Goal: Task Accomplishment & Management: Manage account settings

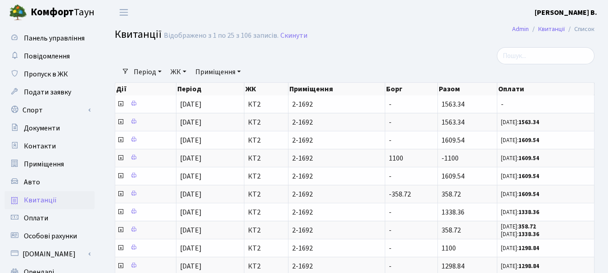
select select "25"
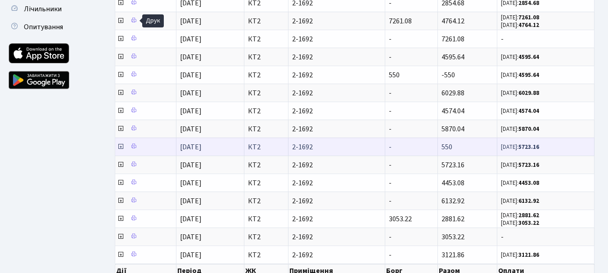
scroll to position [333, 0]
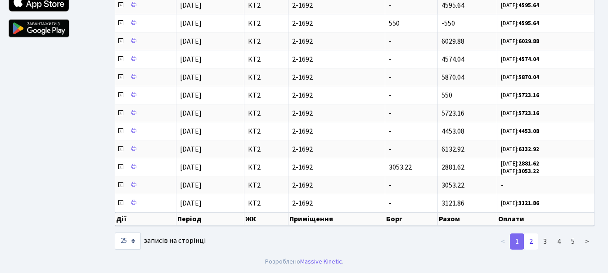
click at [532, 242] on link "2" at bounding box center [531, 242] width 14 height 16
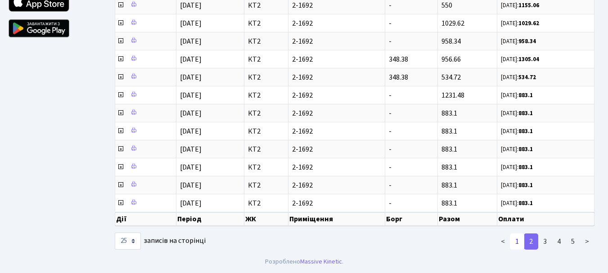
click at [517, 241] on link "1" at bounding box center [517, 242] width 14 height 16
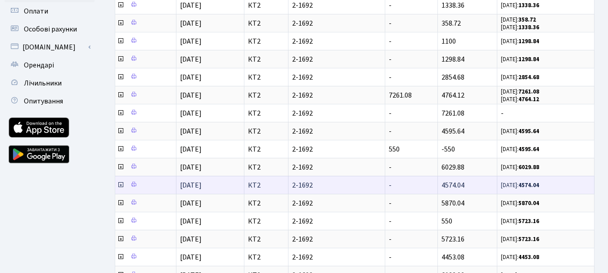
scroll to position [153, 0]
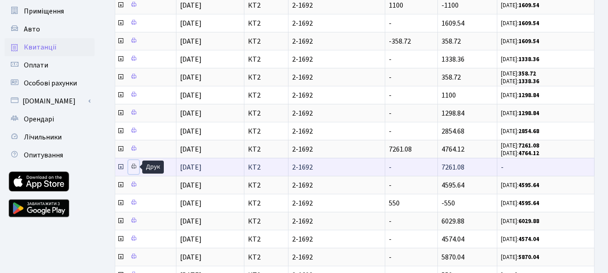
click at [133, 168] on icon at bounding box center [133, 166] width 6 height 6
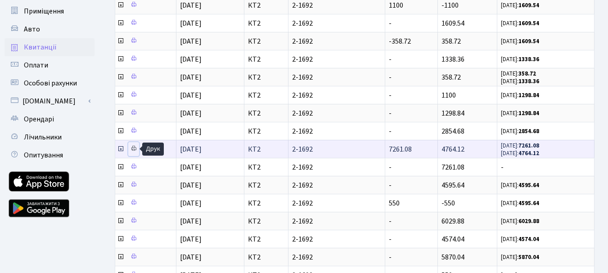
click at [135, 151] on icon at bounding box center [133, 148] width 6 height 6
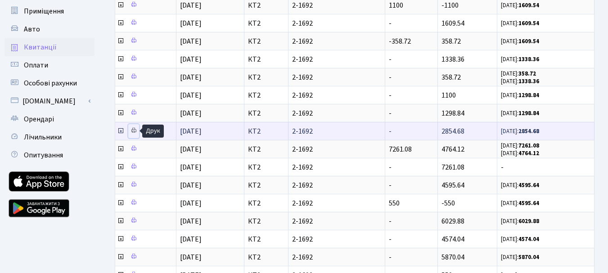
click at [131, 132] on icon at bounding box center [133, 130] width 6 height 6
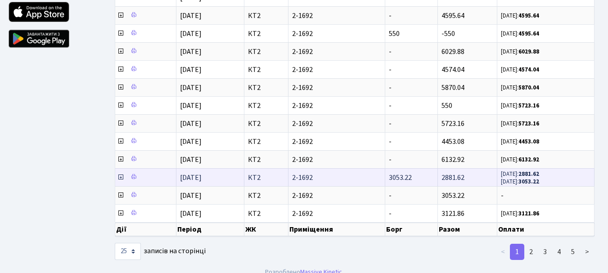
scroll to position [333, 0]
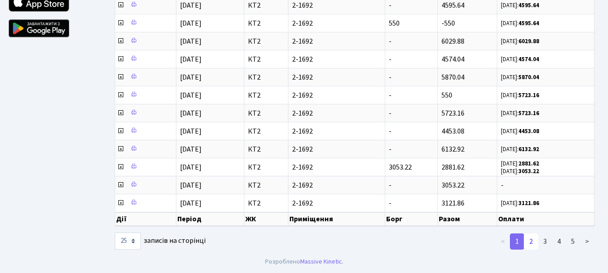
click at [532, 240] on link "2" at bounding box center [531, 242] width 14 height 16
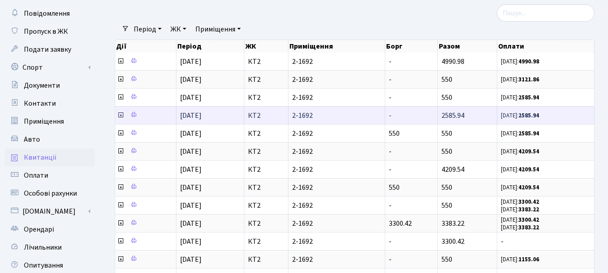
scroll to position [63, 0]
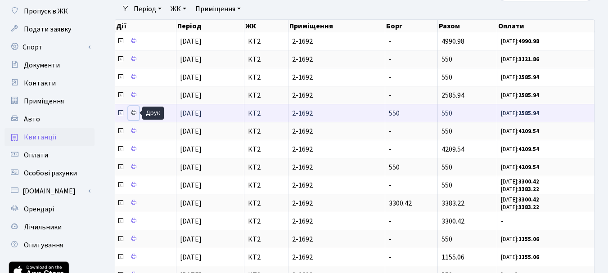
click at [134, 113] on icon at bounding box center [133, 112] width 6 height 6
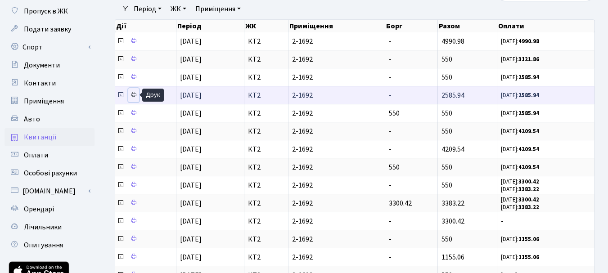
click at [134, 95] on icon at bounding box center [133, 94] width 6 height 6
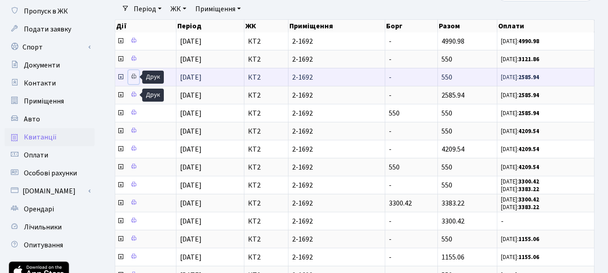
click at [132, 77] on icon at bounding box center [133, 76] width 6 height 6
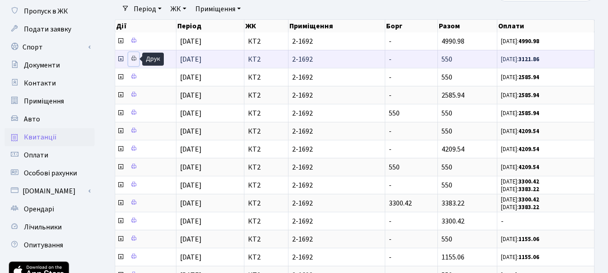
click at [135, 58] on icon at bounding box center [133, 58] width 6 height 6
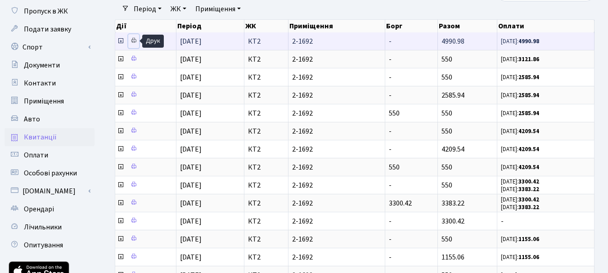
click at [135, 40] on icon at bounding box center [133, 40] width 6 height 6
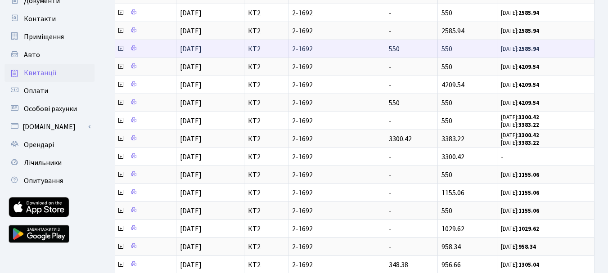
scroll to position [153, 0]
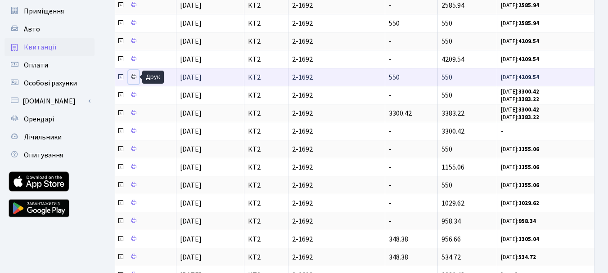
click at [132, 77] on icon at bounding box center [133, 76] width 6 height 6
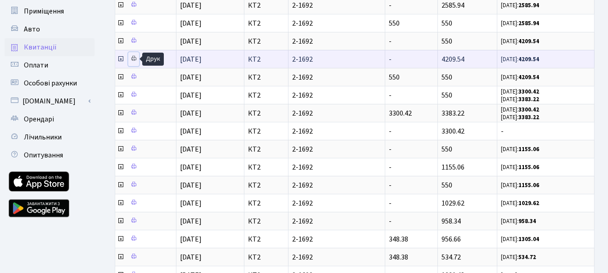
click at [135, 58] on icon at bounding box center [133, 58] width 6 height 6
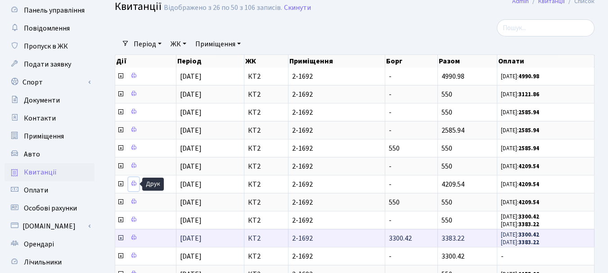
scroll to position [18, 0]
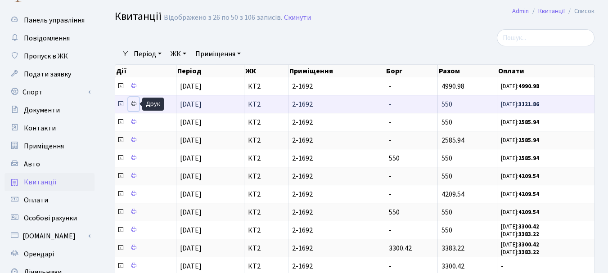
click at [132, 101] on icon at bounding box center [133, 103] width 6 height 6
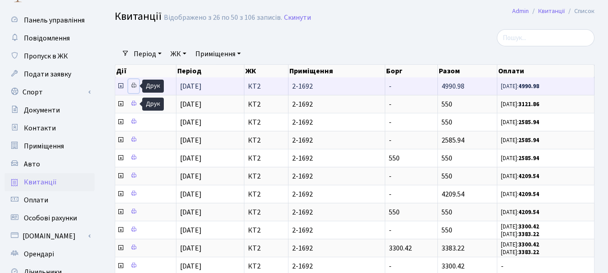
click at [136, 85] on icon at bounding box center [133, 85] width 6 height 6
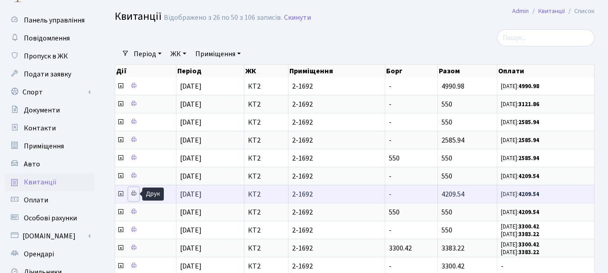
click at [132, 193] on icon at bounding box center [133, 193] width 6 height 6
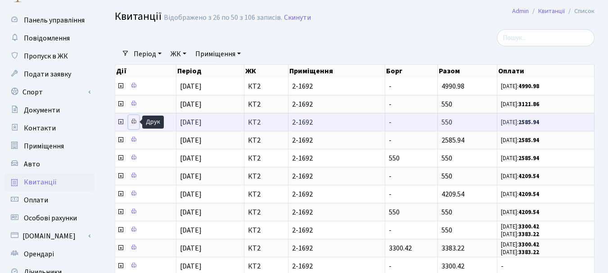
click at [135, 122] on icon at bounding box center [133, 121] width 6 height 6
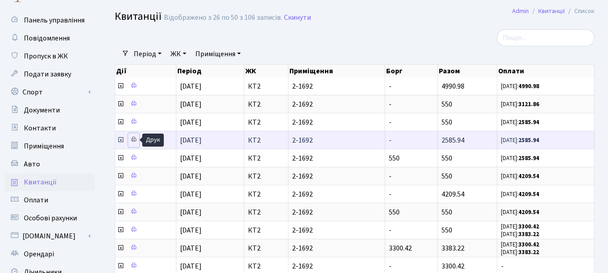
click at [133, 139] on icon at bounding box center [133, 139] width 6 height 6
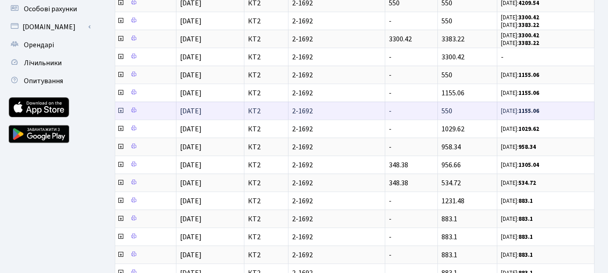
scroll to position [243, 0]
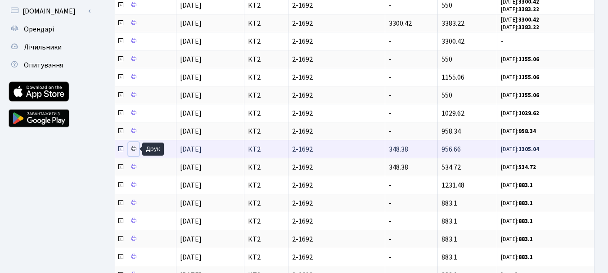
click at [132, 148] on icon at bounding box center [133, 148] width 6 height 6
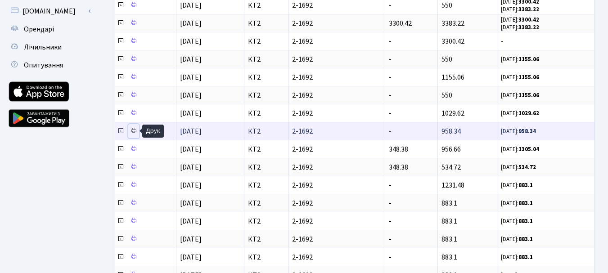
click at [136, 130] on icon at bounding box center [133, 130] width 6 height 6
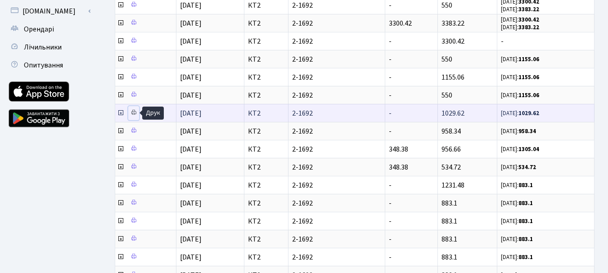
click at [135, 112] on icon at bounding box center [133, 112] width 6 height 6
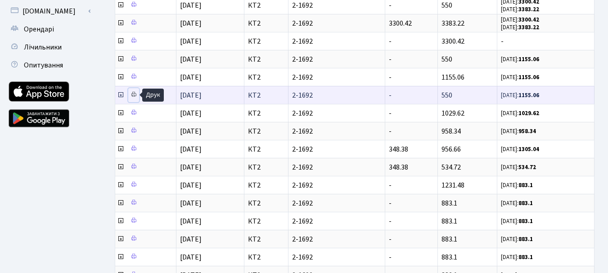
click at [134, 92] on icon at bounding box center [133, 94] width 6 height 6
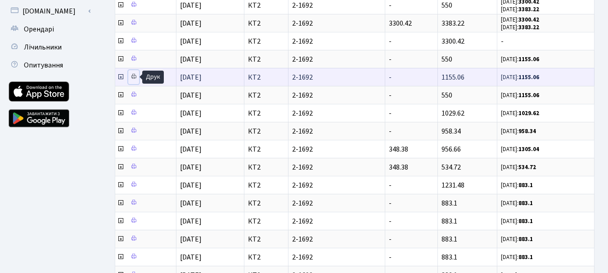
click at [137, 76] on icon at bounding box center [133, 76] width 6 height 6
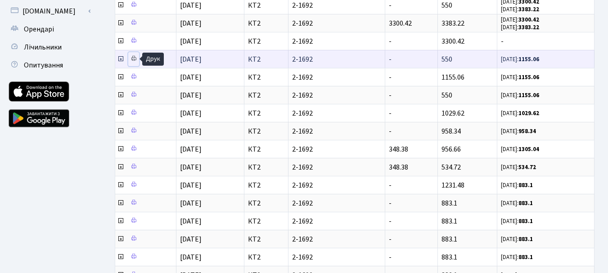
click at [131, 57] on icon at bounding box center [133, 58] width 6 height 6
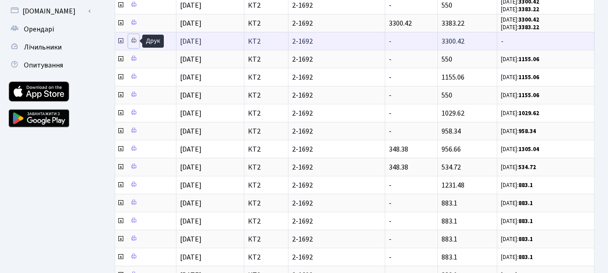
click at [132, 39] on icon at bounding box center [133, 40] width 6 height 6
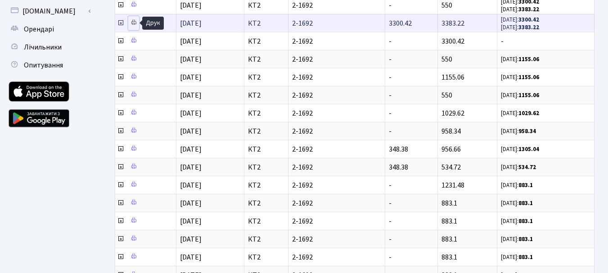
click at [135, 23] on icon at bounding box center [133, 22] width 6 height 6
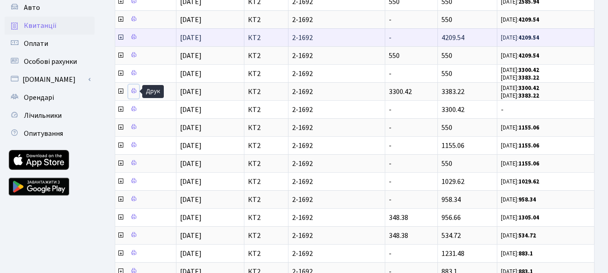
scroll to position [153, 0]
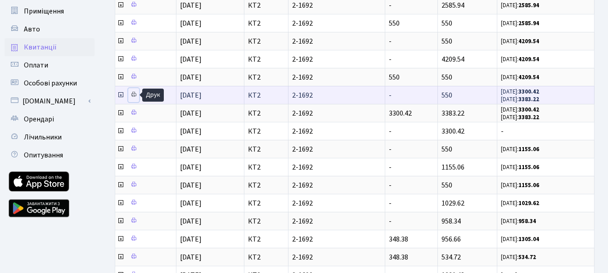
click at [132, 91] on icon at bounding box center [133, 94] width 6 height 6
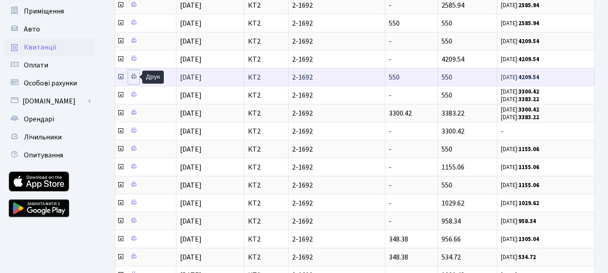
click at [134, 74] on icon at bounding box center [133, 76] width 6 height 6
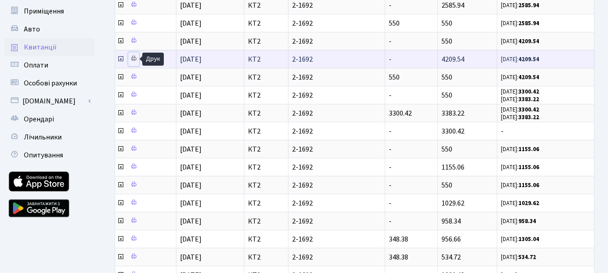
click at [131, 56] on icon at bounding box center [133, 58] width 6 height 6
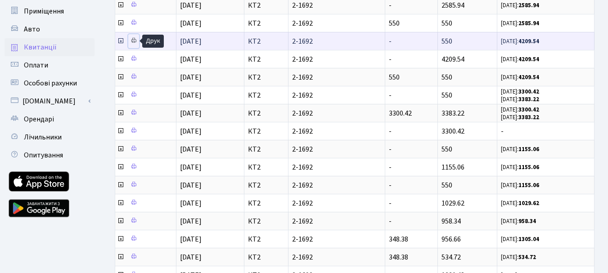
click at [132, 39] on icon at bounding box center [133, 40] width 6 height 6
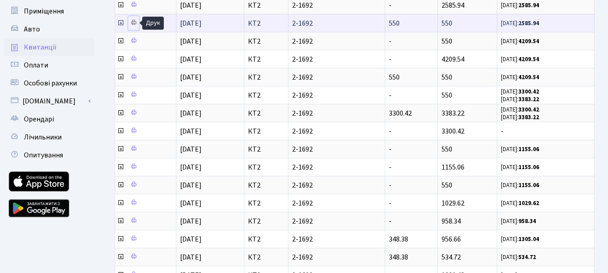
click at [132, 19] on link at bounding box center [133, 23] width 11 height 14
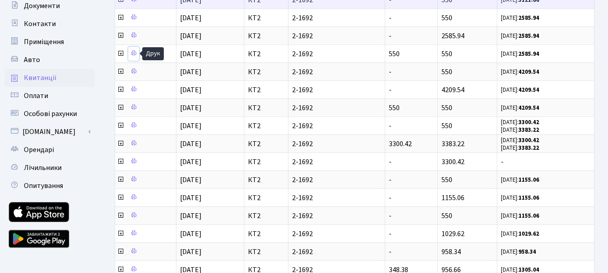
scroll to position [108, 0]
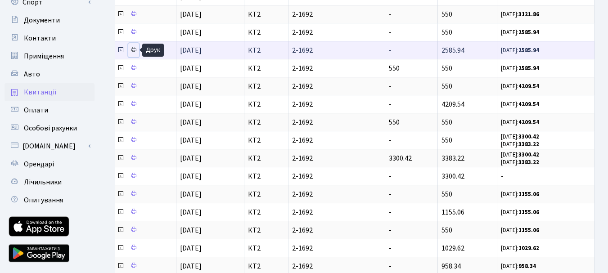
click at [135, 48] on icon at bounding box center [133, 49] width 6 height 6
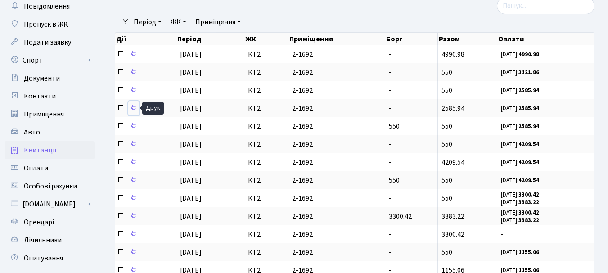
scroll to position [18, 0]
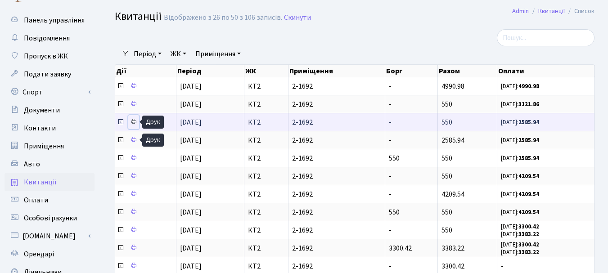
click at [136, 121] on icon at bounding box center [133, 121] width 6 height 6
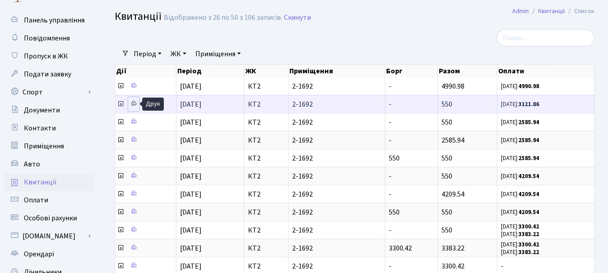
click at [132, 103] on icon at bounding box center [133, 103] width 6 height 6
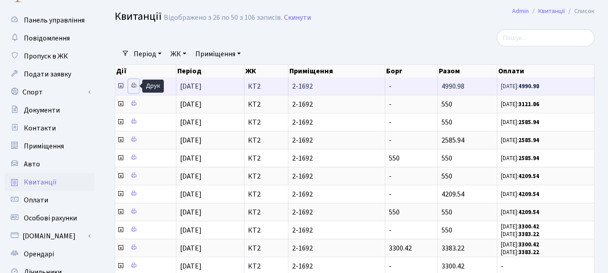
click at [132, 87] on icon at bounding box center [133, 85] width 6 height 6
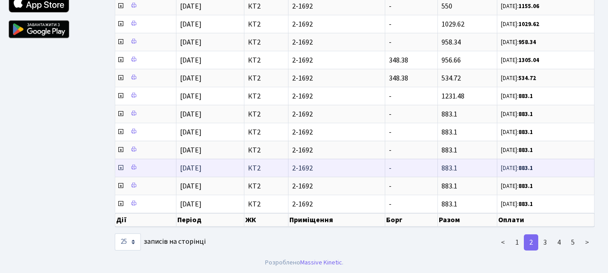
scroll to position [333, 0]
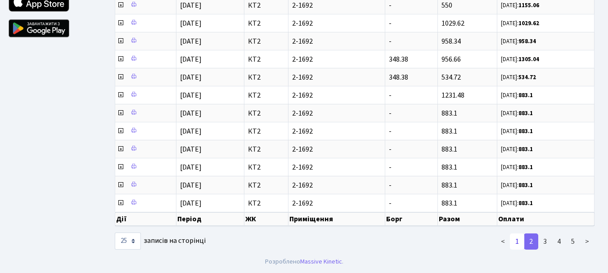
click at [517, 242] on link "1" at bounding box center [517, 242] width 14 height 16
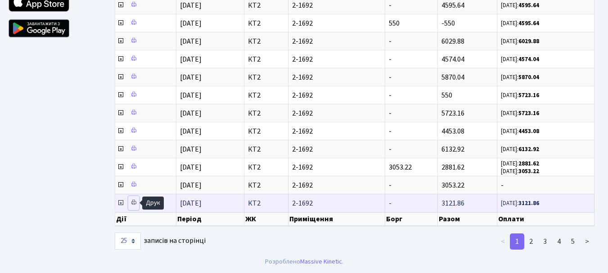
click at [135, 202] on icon at bounding box center [133, 202] width 6 height 6
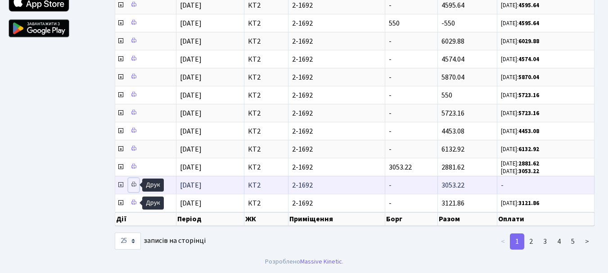
click at [135, 184] on icon at bounding box center [133, 184] width 6 height 6
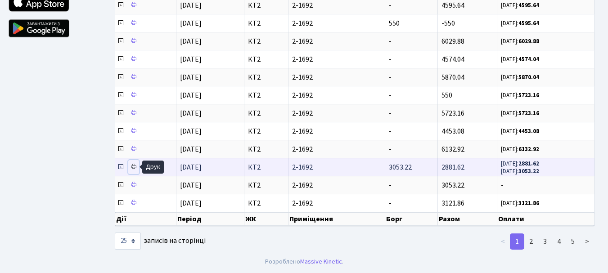
click at [133, 168] on icon at bounding box center [133, 166] width 6 height 6
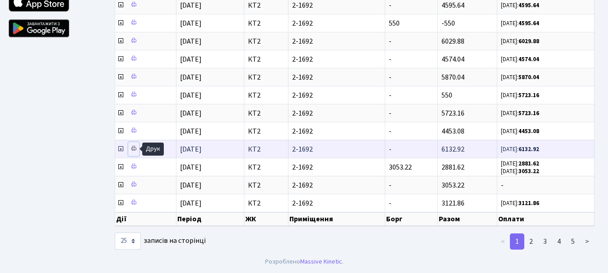
click at [133, 146] on icon at bounding box center [133, 148] width 6 height 6
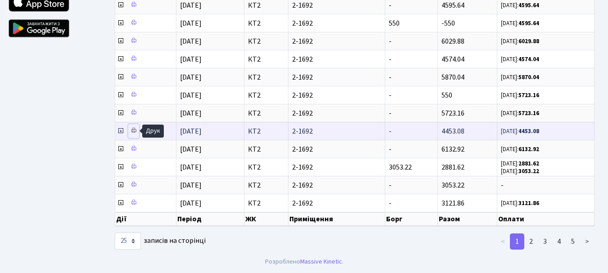
click at [132, 130] on icon at bounding box center [133, 130] width 6 height 6
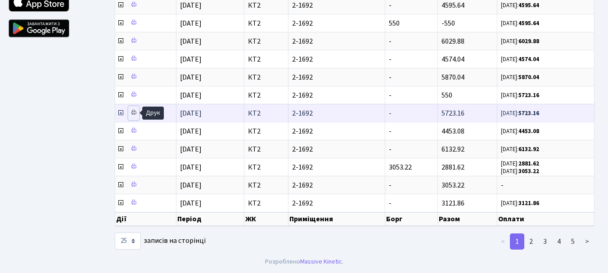
click at [134, 112] on icon at bounding box center [133, 112] width 6 height 6
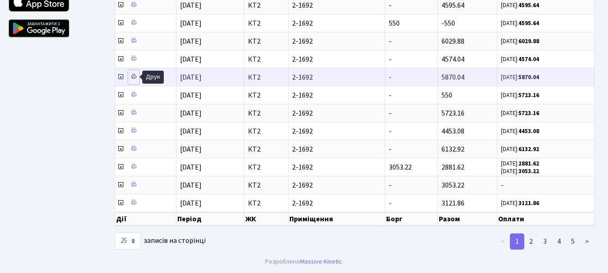
click at [134, 77] on icon at bounding box center [133, 76] width 6 height 6
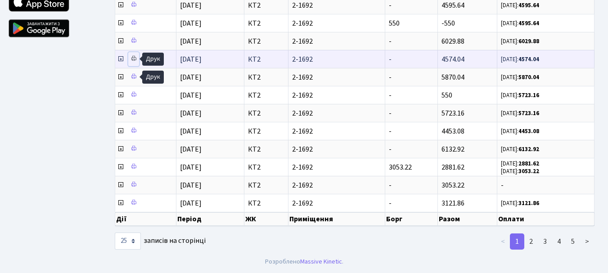
click at [133, 58] on icon at bounding box center [133, 58] width 6 height 6
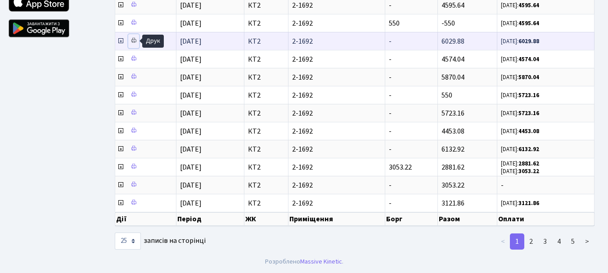
click at [135, 41] on icon at bounding box center [133, 40] width 6 height 6
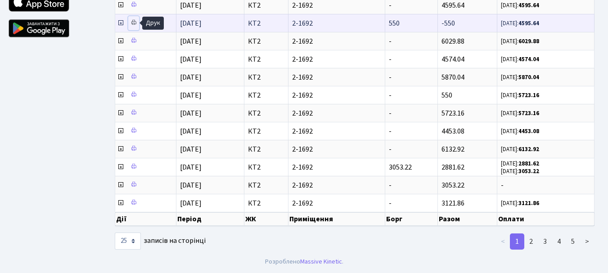
click at [133, 22] on icon at bounding box center [133, 22] width 6 height 6
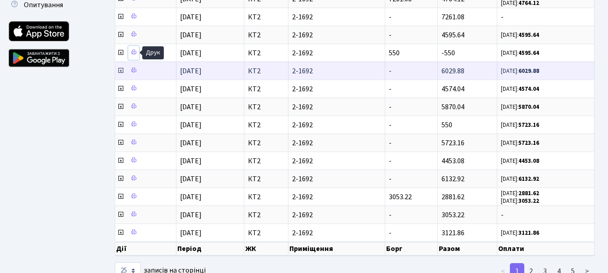
scroll to position [288, 0]
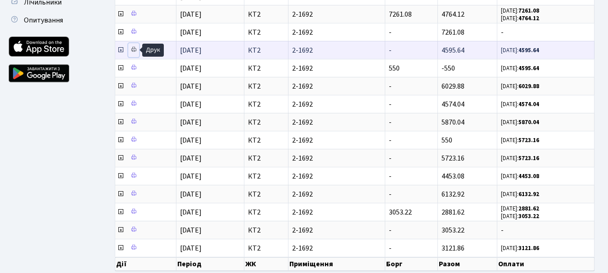
click at [135, 49] on icon at bounding box center [133, 49] width 6 height 6
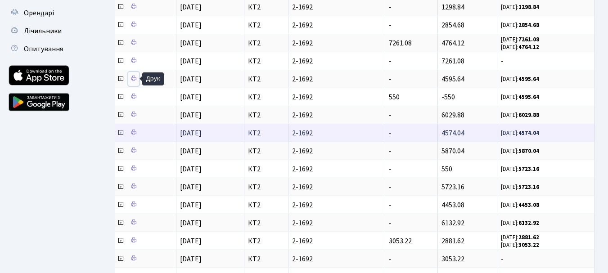
scroll to position [243, 0]
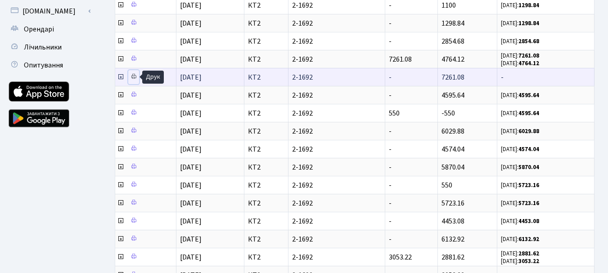
click at [133, 77] on icon at bounding box center [133, 76] width 6 height 6
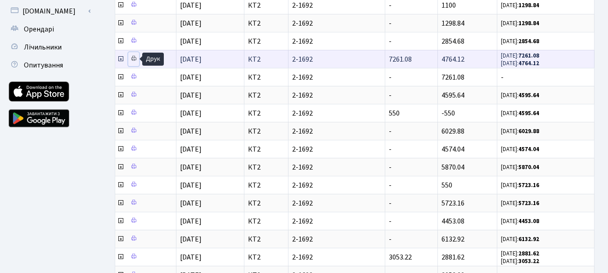
click at [135, 60] on icon at bounding box center [133, 58] width 6 height 6
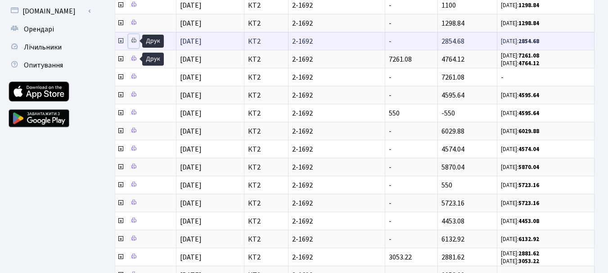
click at [135, 40] on icon at bounding box center [133, 40] width 6 height 6
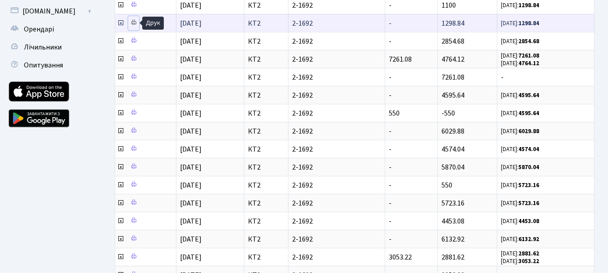
click at [134, 22] on icon at bounding box center [133, 22] width 6 height 6
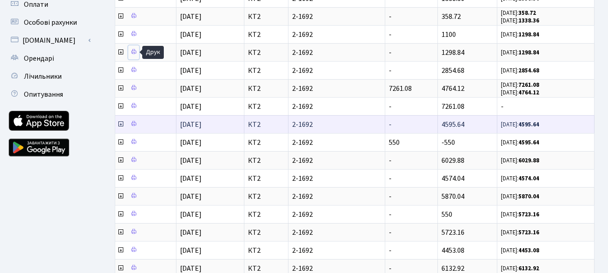
scroll to position [198, 0]
